Goal: Navigation & Orientation: Find specific page/section

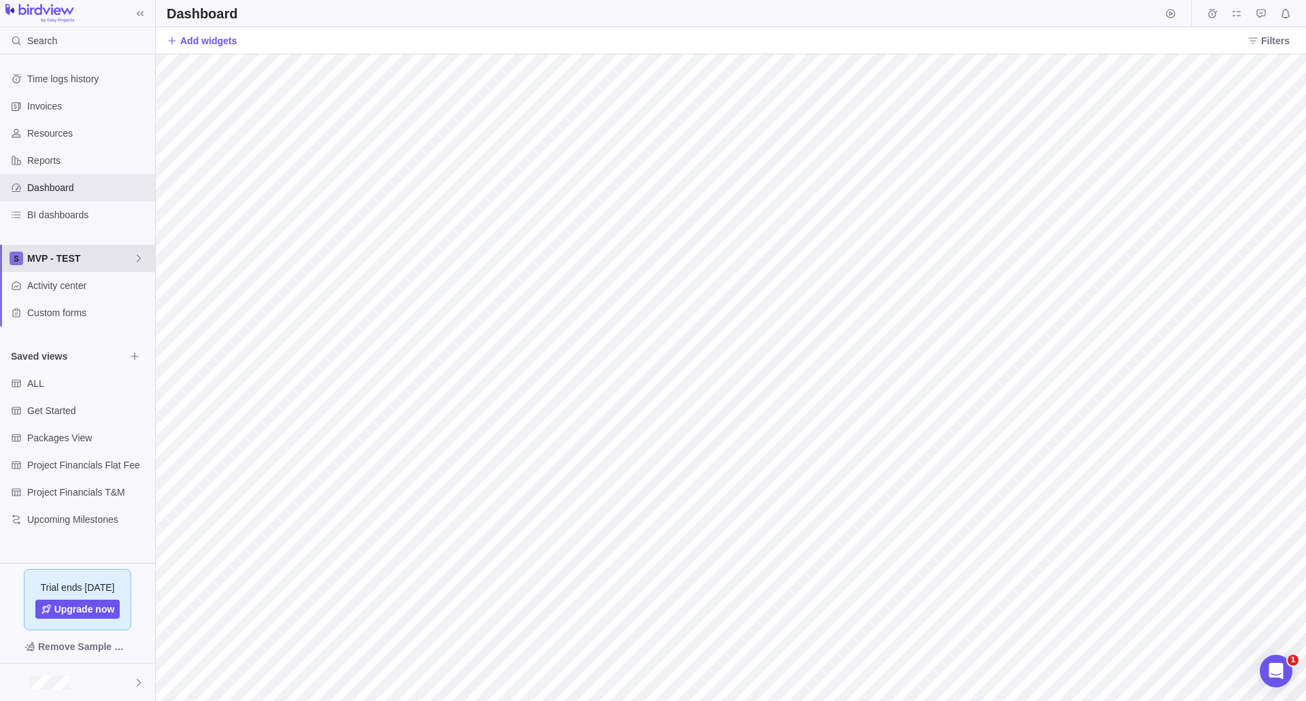
click at [137, 246] on div "MVP - TEST" at bounding box center [77, 258] width 155 height 27
click at [80, 289] on span "MVP - TEST" at bounding box center [77, 291] width 83 height 14
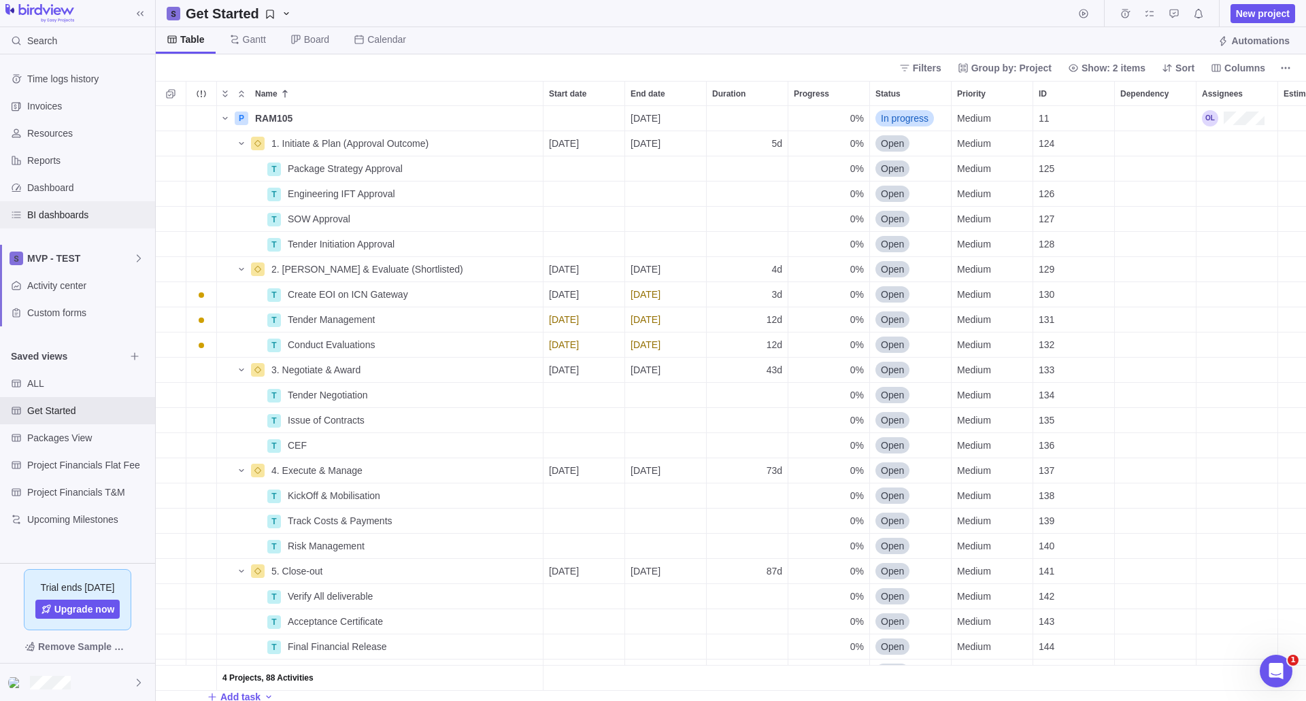
click at [59, 214] on span "BI dashboards" at bounding box center [88, 215] width 122 height 14
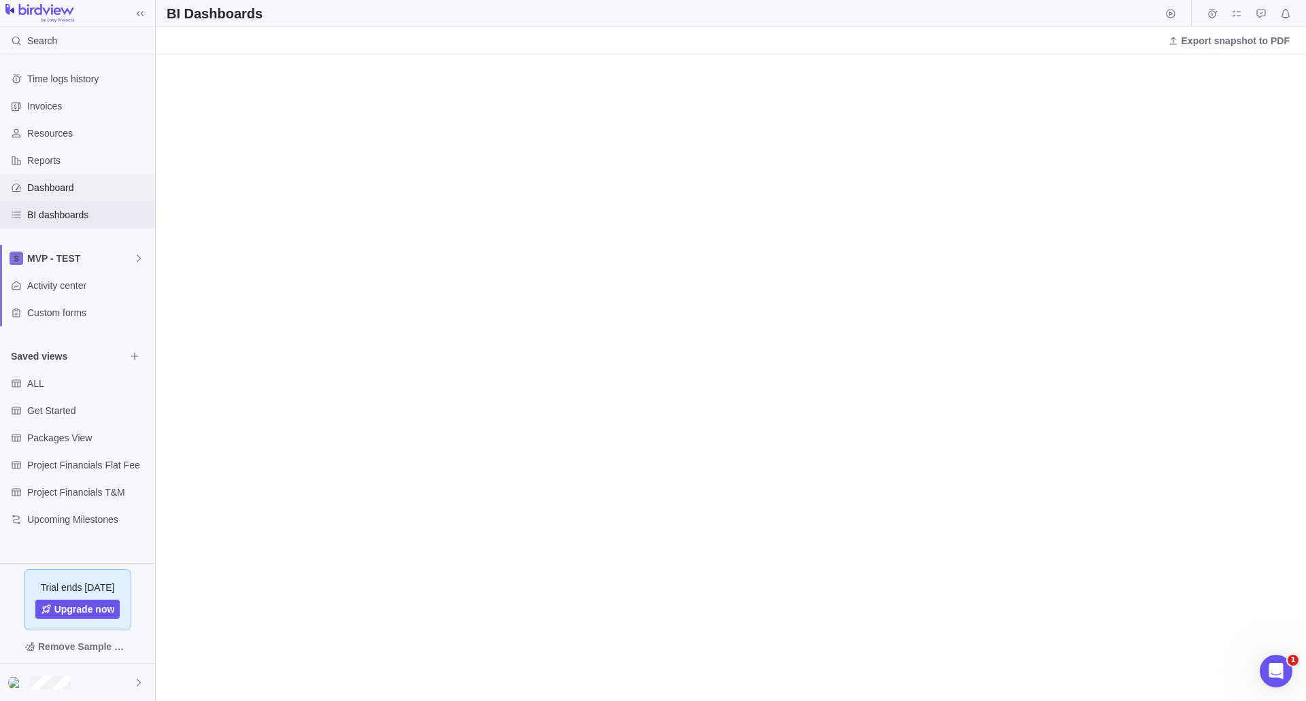
click at [45, 190] on span "Dashboard" at bounding box center [88, 188] width 122 height 14
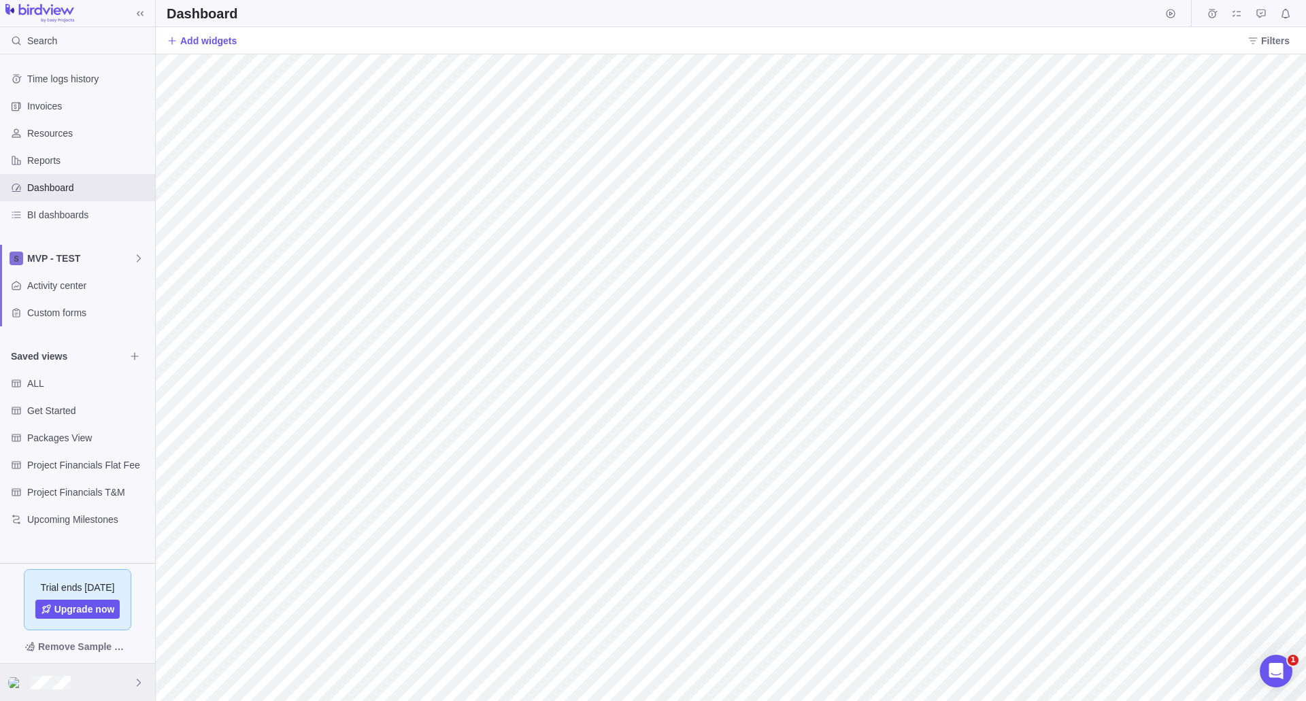
click at [136, 689] on div at bounding box center [77, 682] width 155 height 37
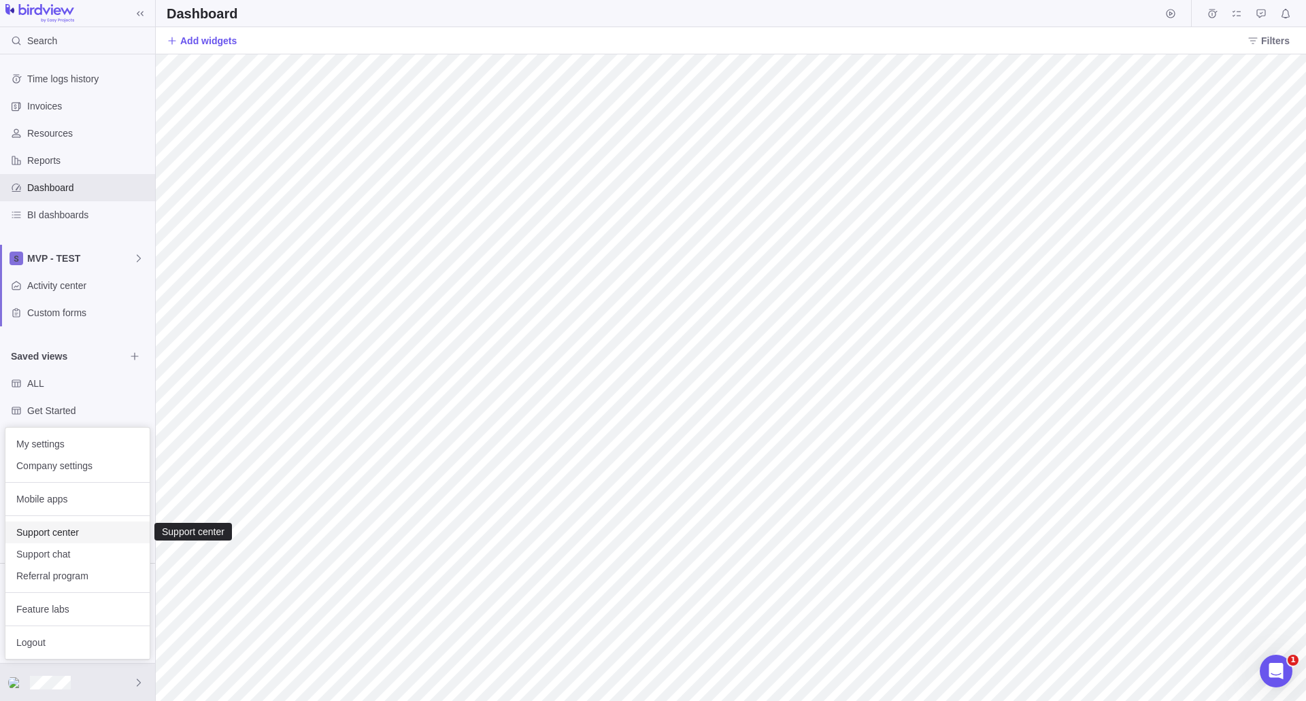
click at [113, 542] on div "Support center" at bounding box center [77, 533] width 144 height 22
